Goal: Task Accomplishment & Management: Complete application form

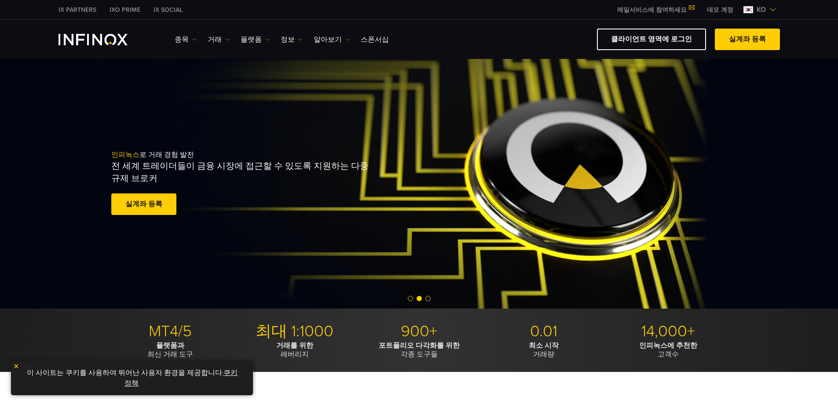
click at [754, 39] on link "실계좌 등록" at bounding box center [747, 40] width 65 height 22
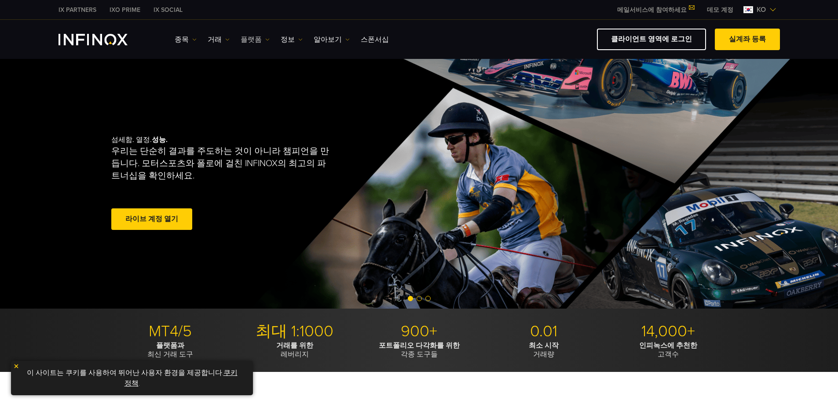
click at [249, 40] on link "플랫폼" at bounding box center [255, 39] width 29 height 11
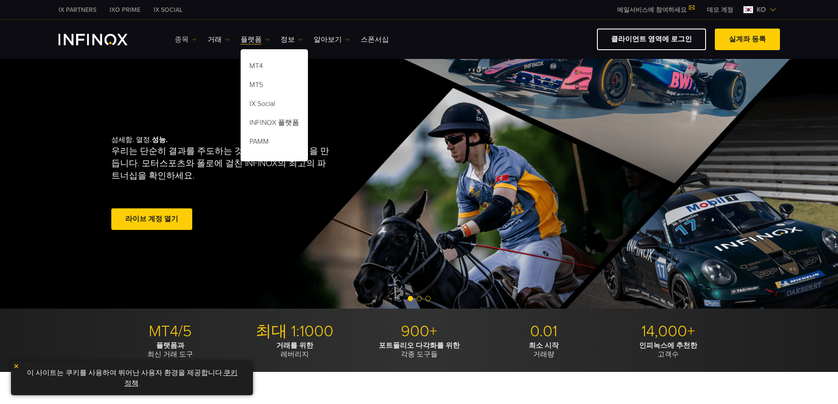
click at [183, 40] on link "종목" at bounding box center [186, 39] width 22 height 11
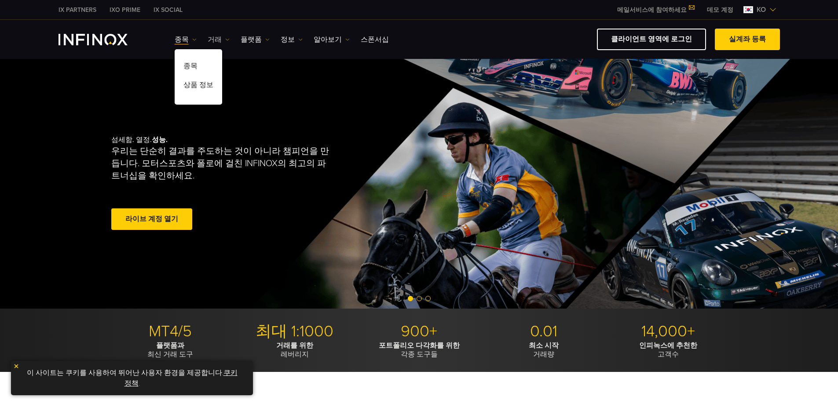
click at [217, 41] on link "거래" at bounding box center [219, 39] width 22 height 11
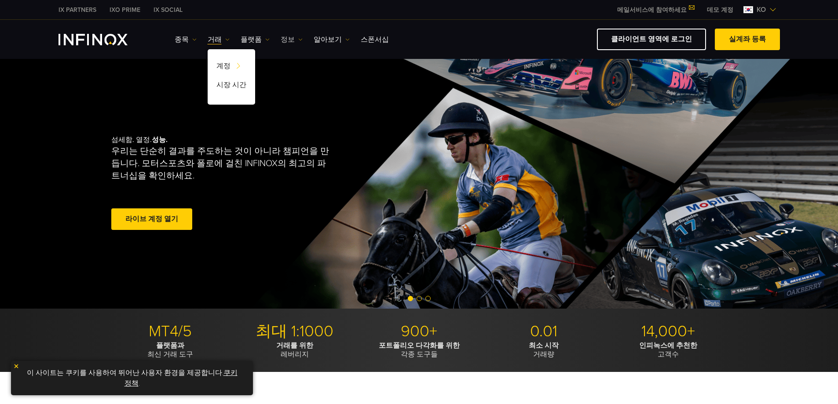
click at [285, 40] on link "정보" at bounding box center [292, 39] width 22 height 11
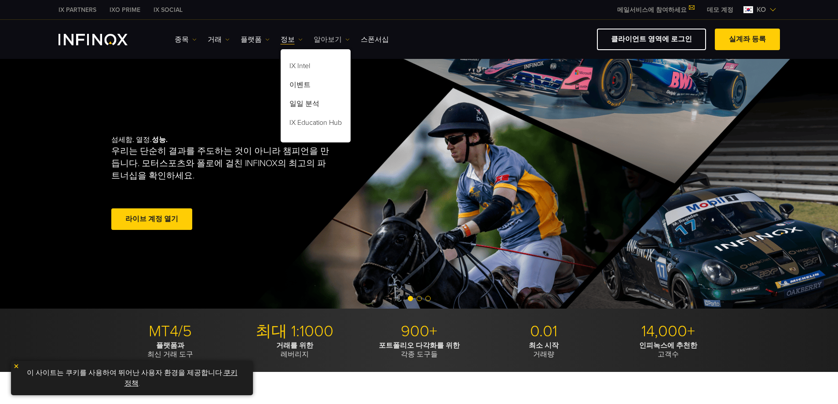
click at [321, 42] on link "알아보기" at bounding box center [332, 39] width 36 height 11
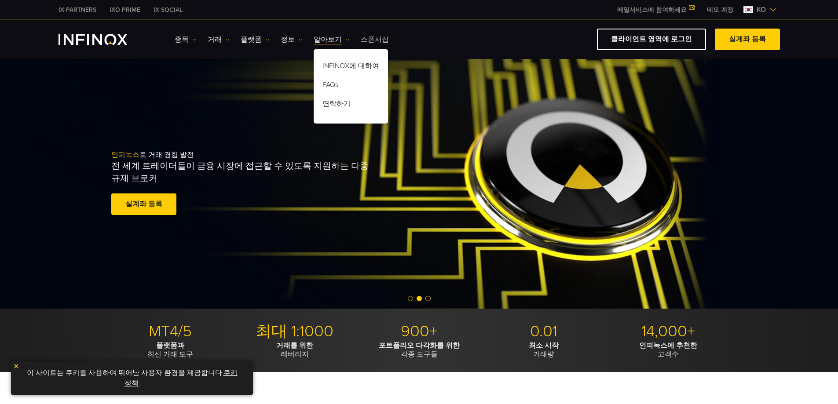
click at [361, 41] on link "스폰서십" at bounding box center [375, 39] width 28 height 11
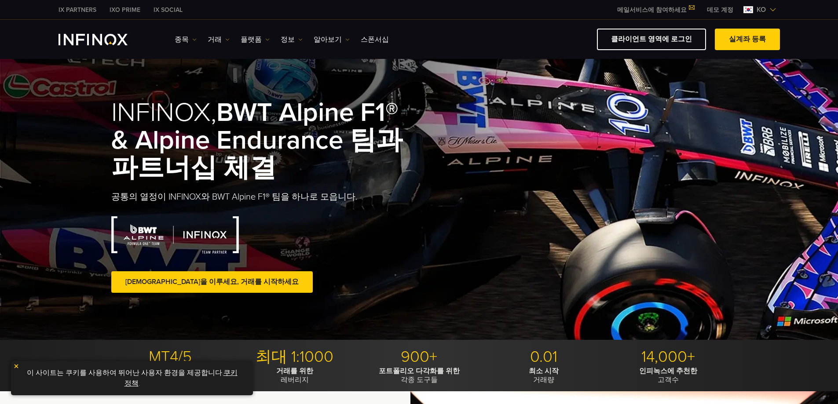
click at [164, 285] on link "[DEMOGRAPHIC_DATA]을 이루세요, 거래를 시작하세요" at bounding box center [211, 282] width 201 height 22
click at [752, 40] on link "실계좌 등록" at bounding box center [747, 40] width 65 height 22
